Goal: Task Accomplishment & Management: Manage account settings

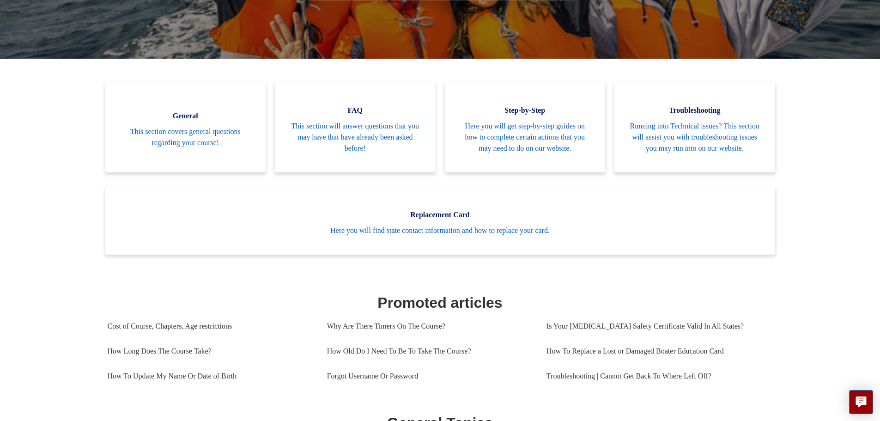
scroll to position [159, 0]
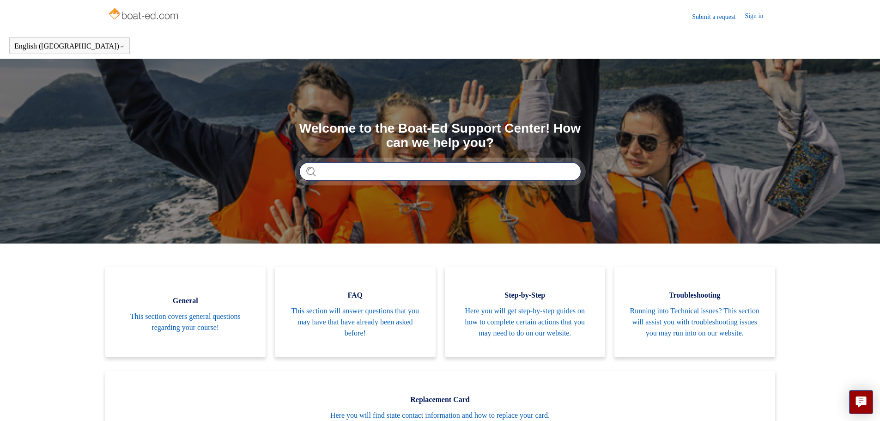
click at [393, 178] on input "Search" at bounding box center [440, 171] width 282 height 18
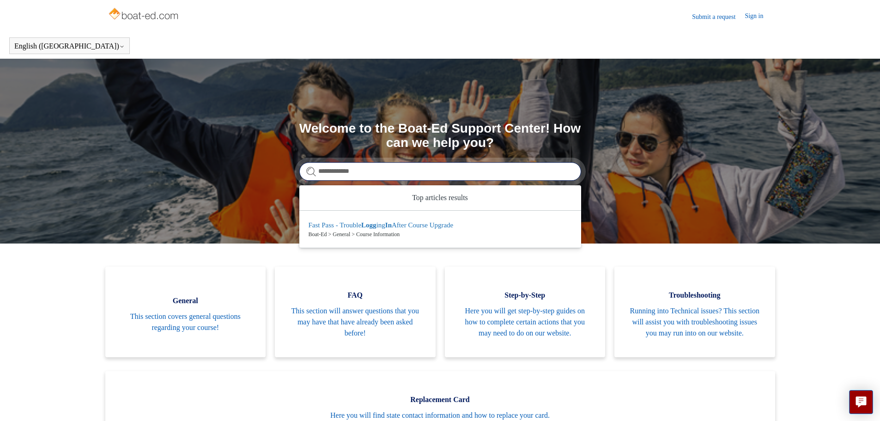
type input "**********"
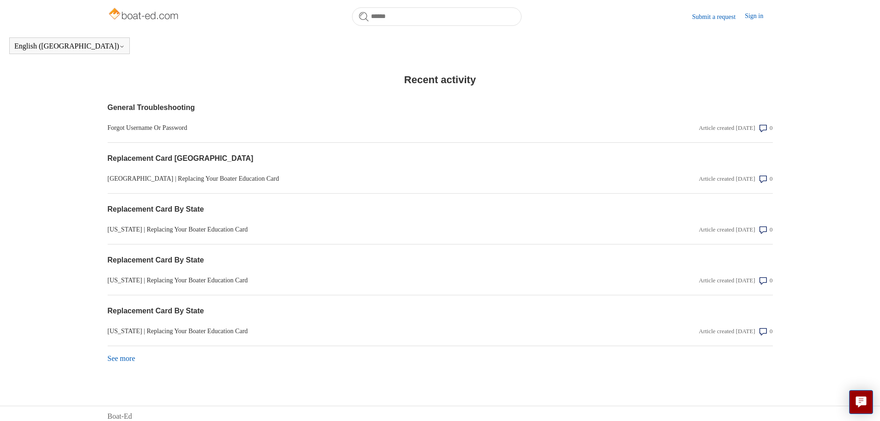
scroll to position [720, 0]
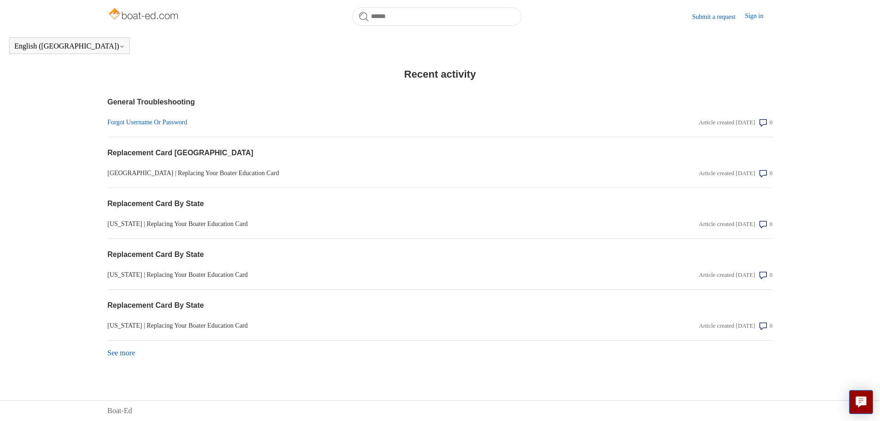
click at [133, 121] on link "Forgot Username Or Password" at bounding box center [341, 122] width 466 height 10
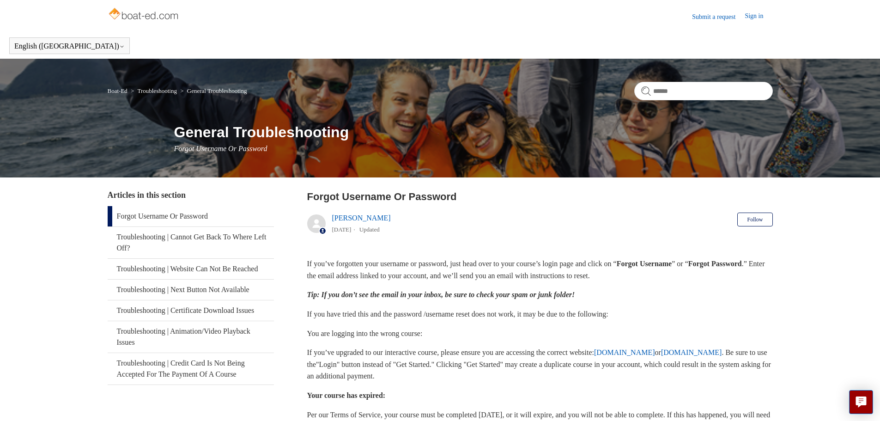
click at [752, 16] on link "Sign in" at bounding box center [759, 16] width 28 height 11
click at [761, 14] on span "Jerry" at bounding box center [736, 16] width 59 height 8
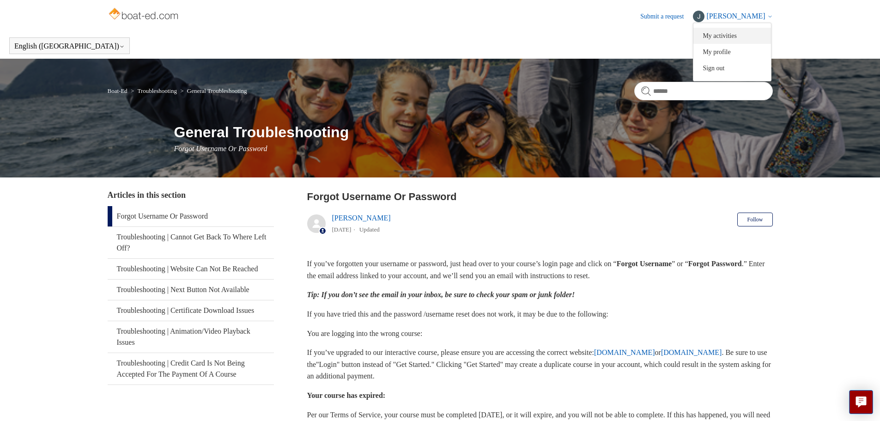
click at [767, 33] on link "My activities" at bounding box center [733, 36] width 78 height 16
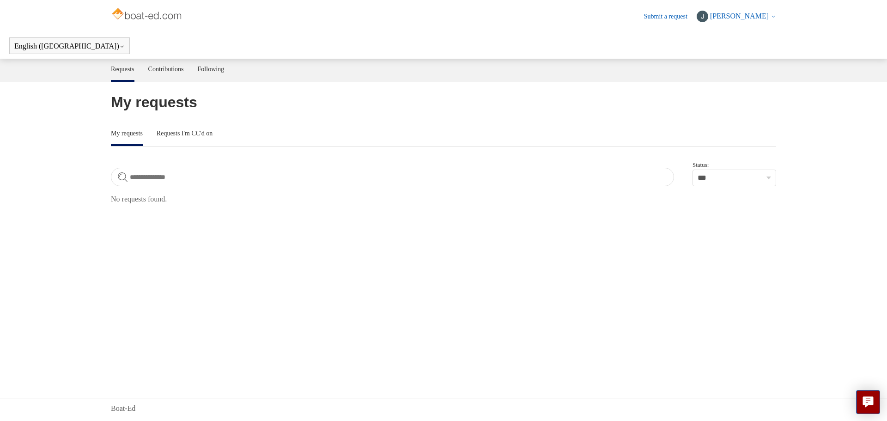
click at [770, 16] on span "[PERSON_NAME]" at bounding box center [743, 16] width 66 height 8
click at [760, 51] on link "My profile" at bounding box center [736, 52] width 78 height 16
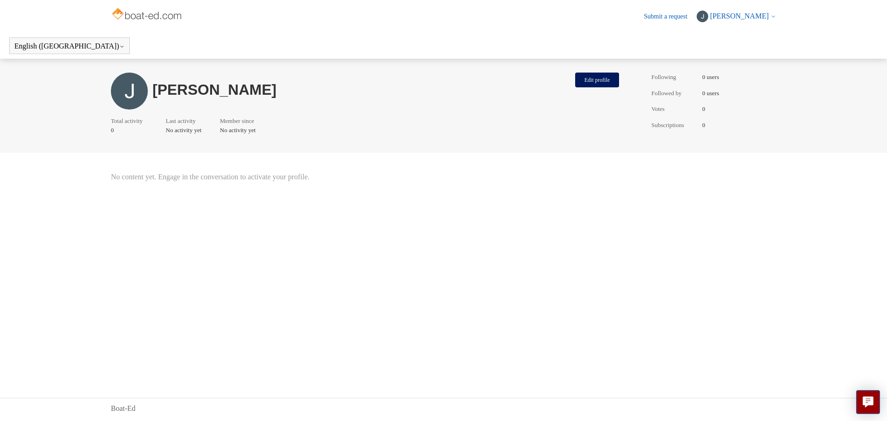
click at [762, 17] on span "Jerry" at bounding box center [739, 16] width 59 height 8
click at [768, 68] on link "Sign out" at bounding box center [736, 68] width 78 height 16
